Goal: Find specific page/section: Find specific page/section

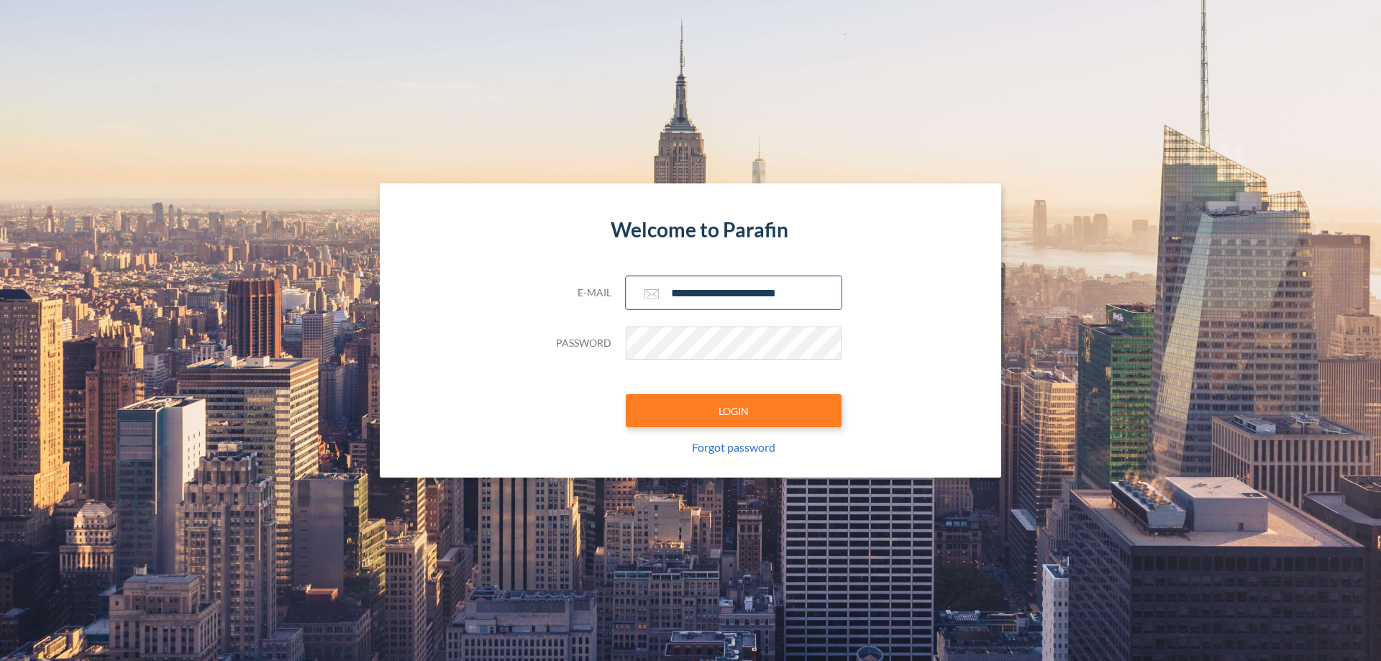
type input "**********"
click at [734, 411] on button "LOGIN" at bounding box center [734, 410] width 216 height 33
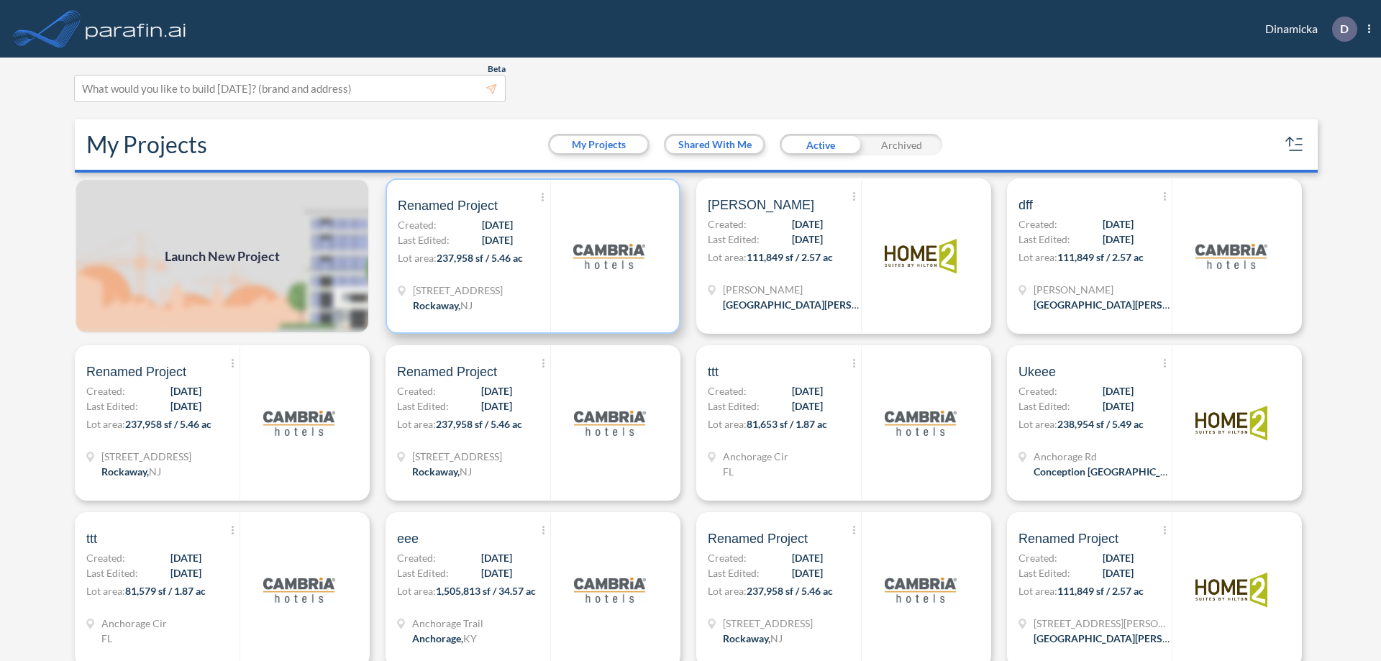
scroll to position [4, 0]
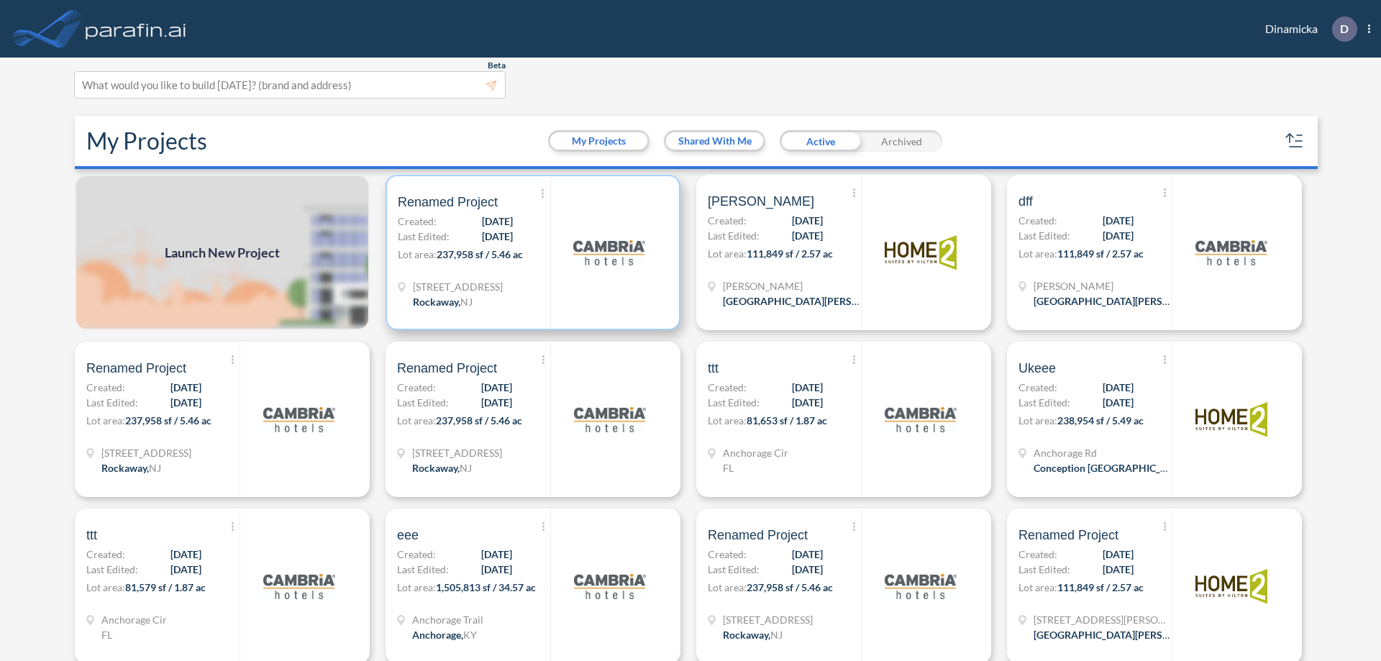
click at [530, 252] on p "Lot area: 237,958 sf / 5.46 ac" at bounding box center [474, 257] width 152 height 21
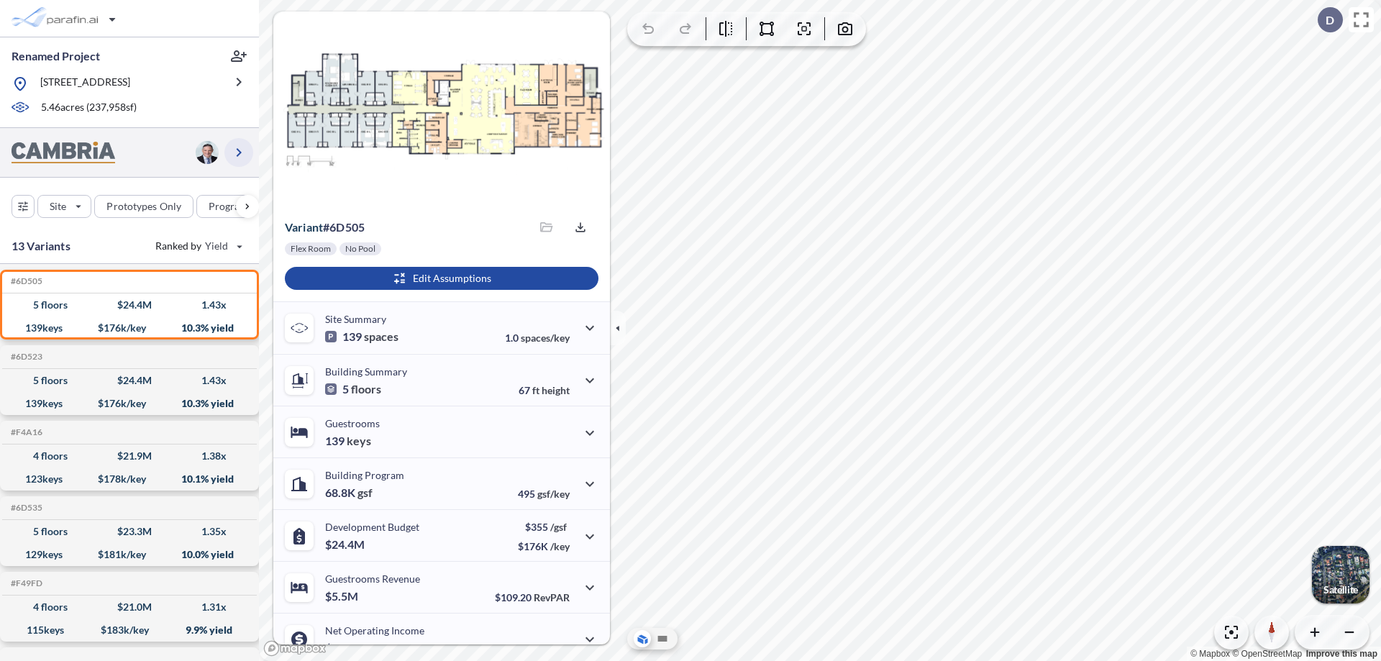
click at [239, 161] on icon "button" at bounding box center [238, 152] width 17 height 17
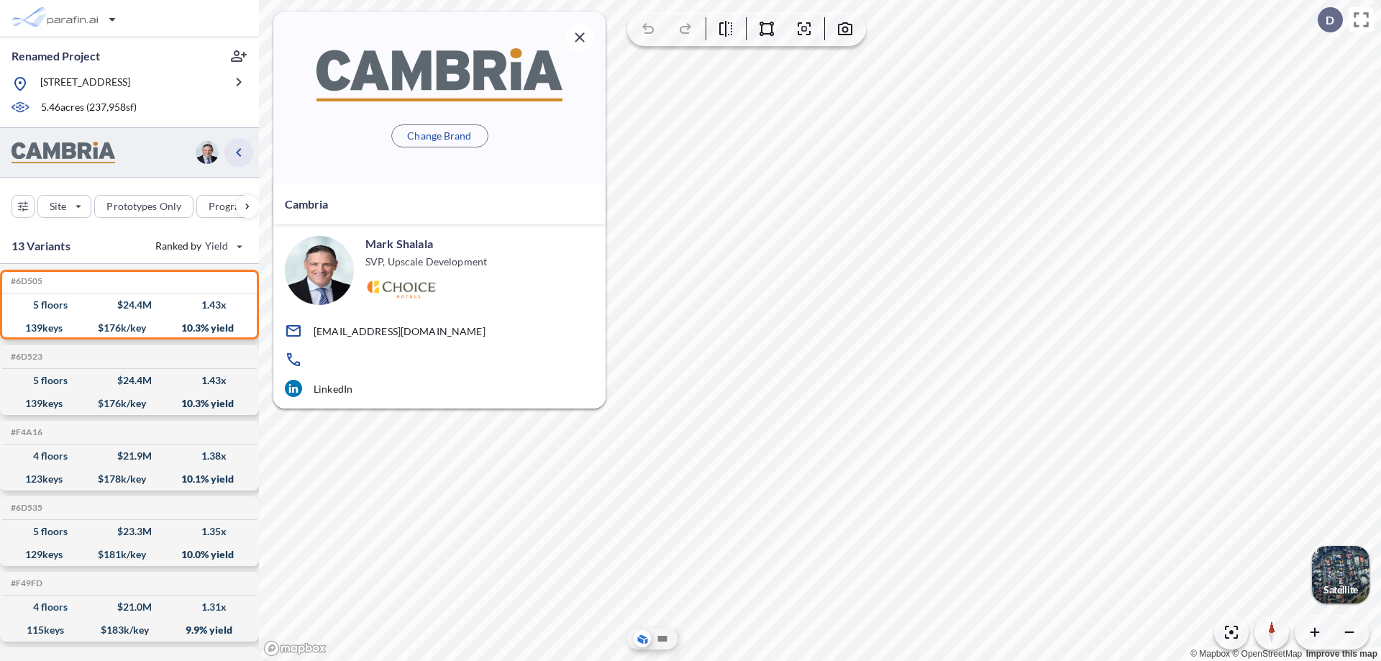
click at [239, 161] on icon "button" at bounding box center [238, 152] width 17 height 17
